Goal: Information Seeking & Learning: Learn about a topic

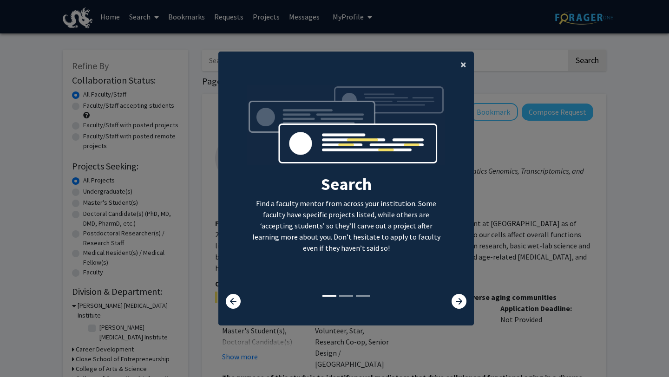
click at [465, 67] on span "×" at bounding box center [463, 64] width 6 height 14
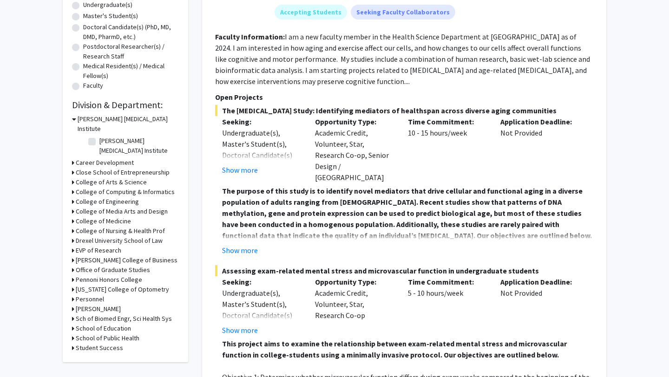
scroll to position [184, 0]
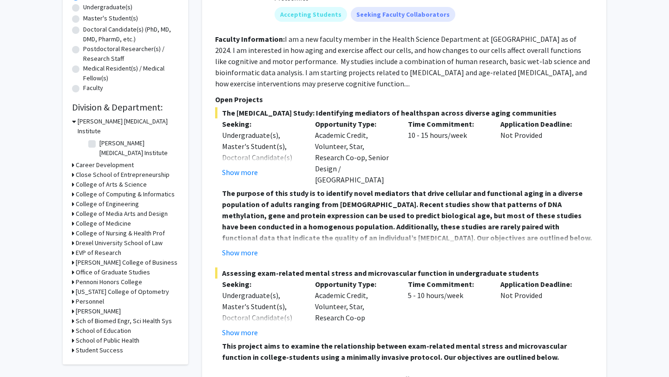
click at [112, 190] on h3 "College of Computing & Informatics" at bounding box center [125, 195] width 99 height 10
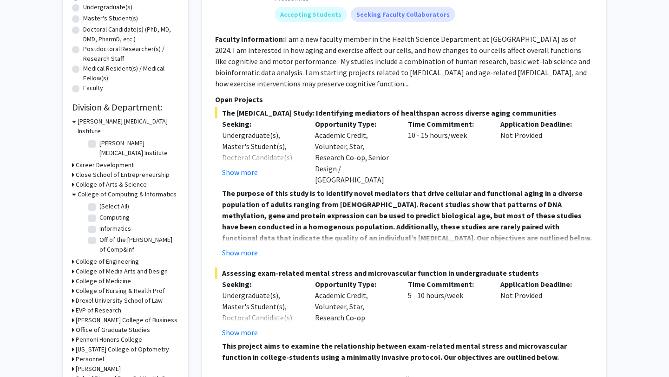
click at [107, 202] on label "(Select All)" at bounding box center [114, 207] width 30 height 10
click at [105, 202] on input "(Select All)" at bounding box center [102, 205] width 6 height 6
checkbox input "true"
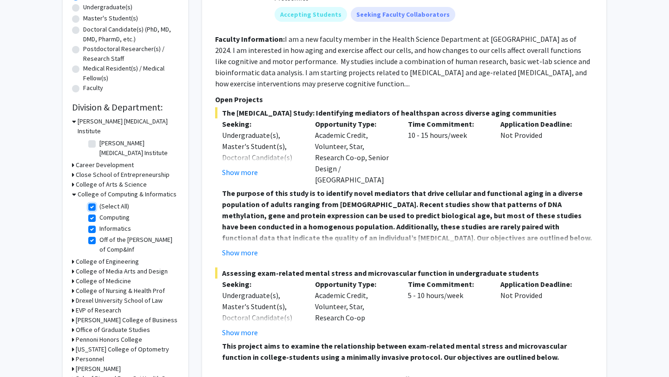
checkbox input "true"
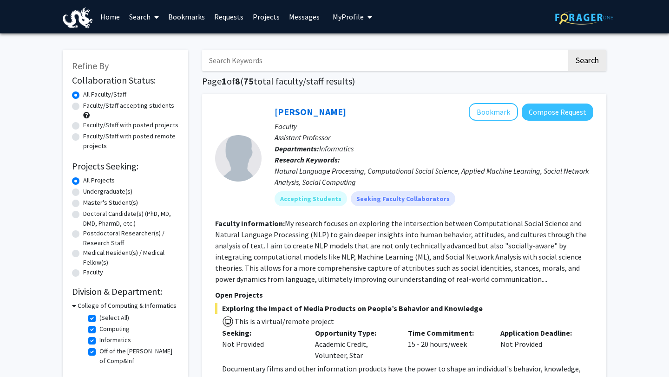
click at [81, 305] on h3 "College of Computing & Informatics" at bounding box center [127, 306] width 99 height 10
click at [81, 305] on h3 "College of Computing & Informatics" at bounding box center [125, 306] width 99 height 10
click at [99, 318] on label "(Select All)" at bounding box center [114, 318] width 30 height 10
click at [99, 318] on input "(Select All)" at bounding box center [102, 316] width 6 height 6
checkbox input "false"
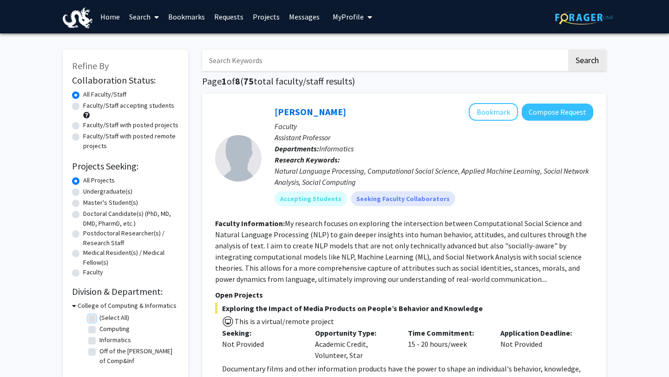
checkbox input "false"
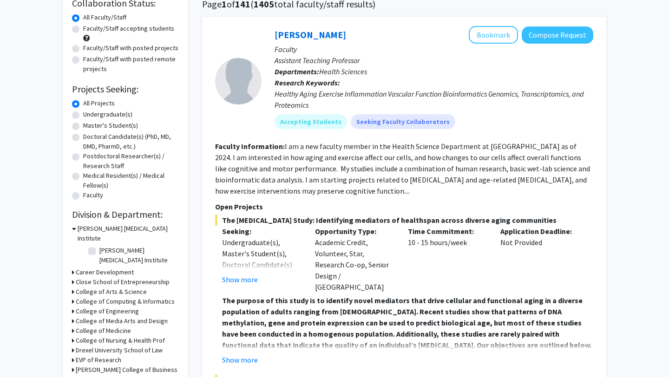
scroll to position [133, 0]
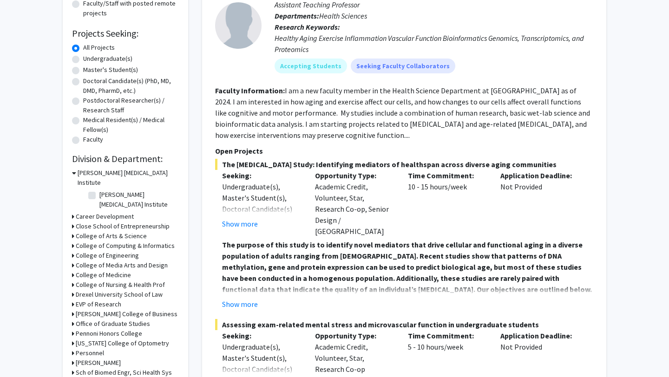
click at [111, 329] on h3 "Pennoni Honors College" at bounding box center [109, 334] width 66 height 10
click at [118, 329] on h3 "Pennoni Honors College" at bounding box center [111, 334] width 66 height 10
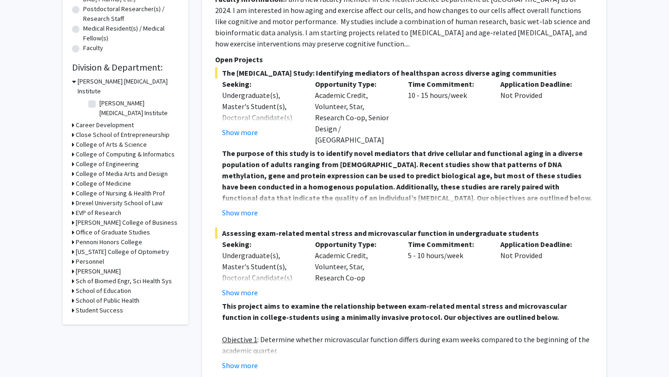
scroll to position [225, 0]
click at [105, 285] on h3 "School of Education" at bounding box center [103, 290] width 55 height 10
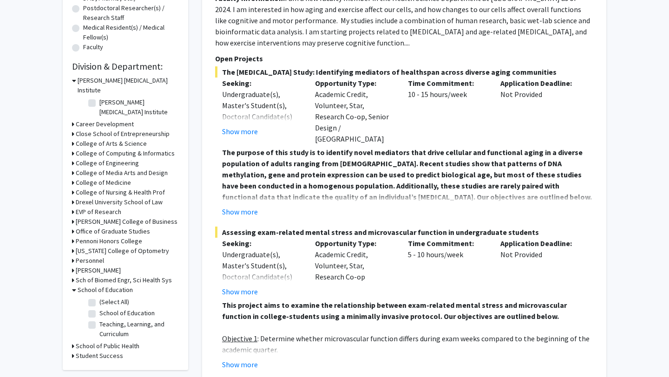
click at [104, 297] on label "(Select All)" at bounding box center [114, 302] width 30 height 10
click at [104, 297] on input "(Select All)" at bounding box center [102, 300] width 6 height 6
checkbox input "true"
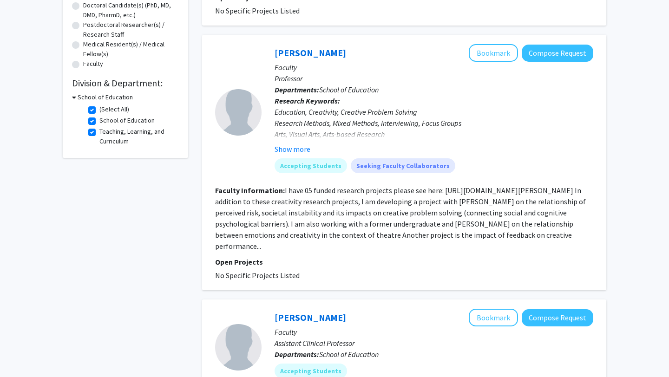
scroll to position [210, 0]
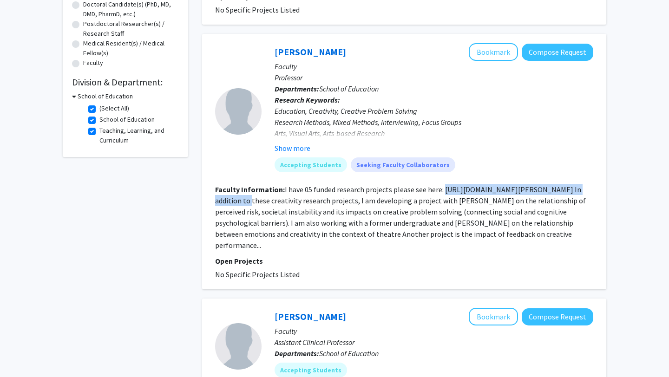
drag, startPoint x: 441, startPoint y: 188, endPoint x: 312, endPoint y: 202, distance: 130.4
click at [312, 202] on fg-read-more "I have 05 funded research projects please see here: [URL][DOMAIN_NAME][PERSON_N…" at bounding box center [400, 217] width 371 height 65
copy fg-read-more "[URL][DOMAIN_NAME][PERSON_NAME]"
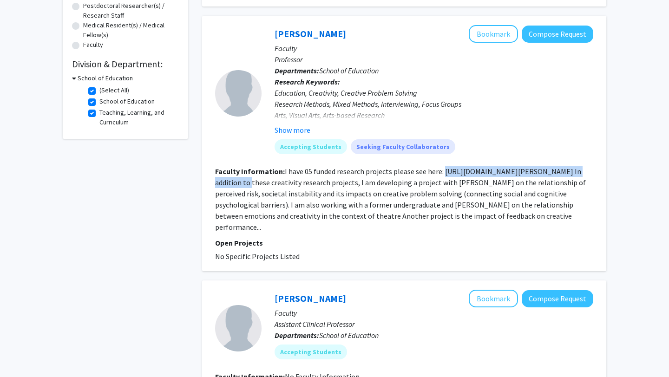
scroll to position [228, 0]
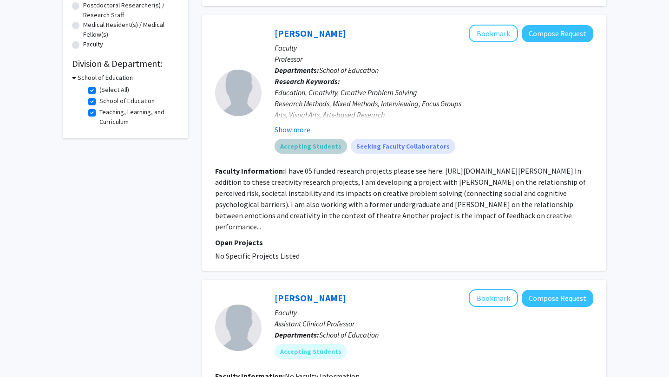
click at [320, 151] on mat-chip "Accepting Students" at bounding box center [311, 146] width 72 height 15
click at [295, 127] on button "Show more" at bounding box center [293, 129] width 36 height 11
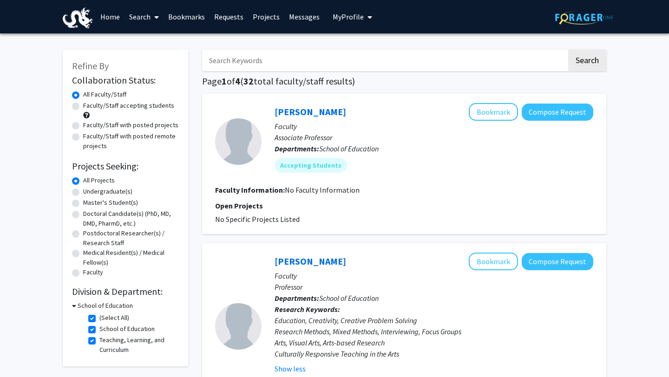
scroll to position [3, 0]
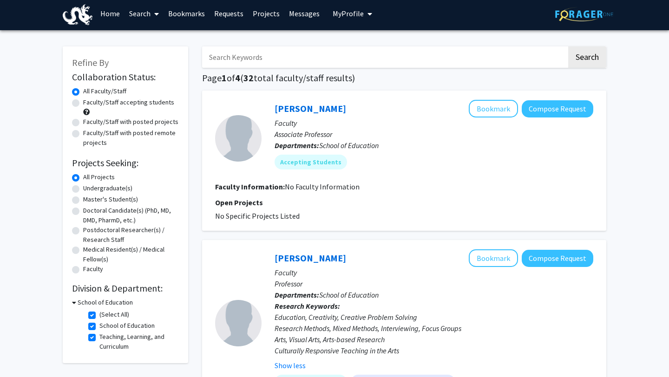
click at [120, 328] on label "School of Education" at bounding box center [126, 326] width 55 height 10
click at [105, 327] on input "School of Education" at bounding box center [102, 324] width 6 height 6
checkbox input "false"
checkbox input "true"
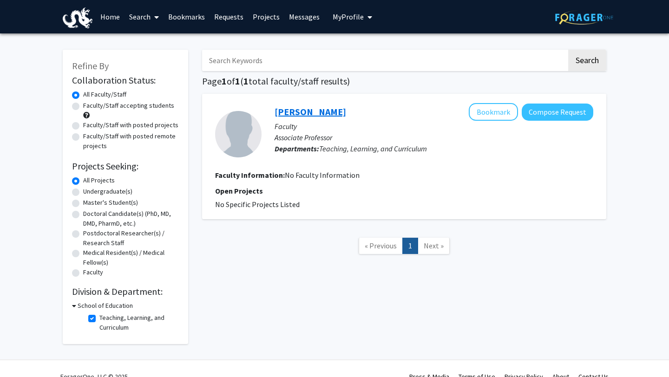
click at [316, 114] on link "[PERSON_NAME]" at bounding box center [311, 112] width 72 height 12
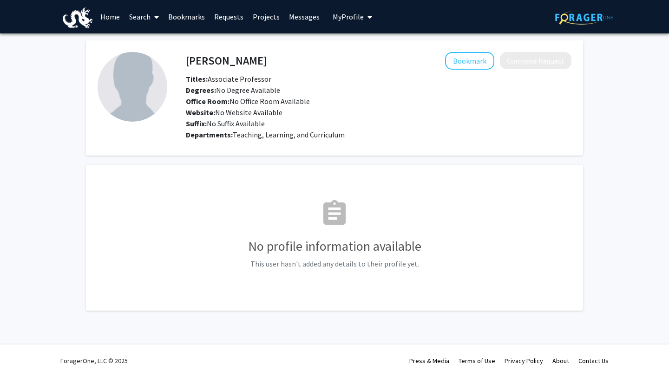
drag, startPoint x: 184, startPoint y: 58, endPoint x: 177, endPoint y: 62, distance: 8.5
click at [177, 62] on div "[PERSON_NAME] Bookmark Compose Request Titles: Associate Professor Degrees: No …" at bounding box center [369, 98] width 404 height 92
